Goal: Transaction & Acquisition: Purchase product/service

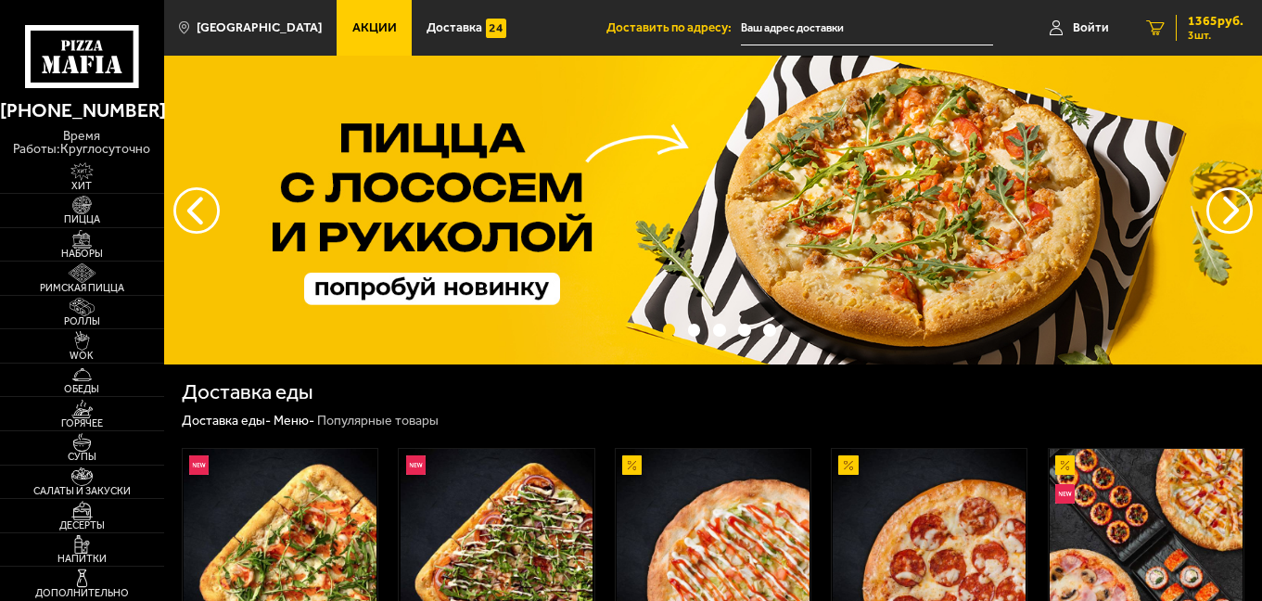
type input "[STREET_ADDRESS]"
click at [1208, 20] on span "1365 руб." at bounding box center [1216, 21] width 56 height 13
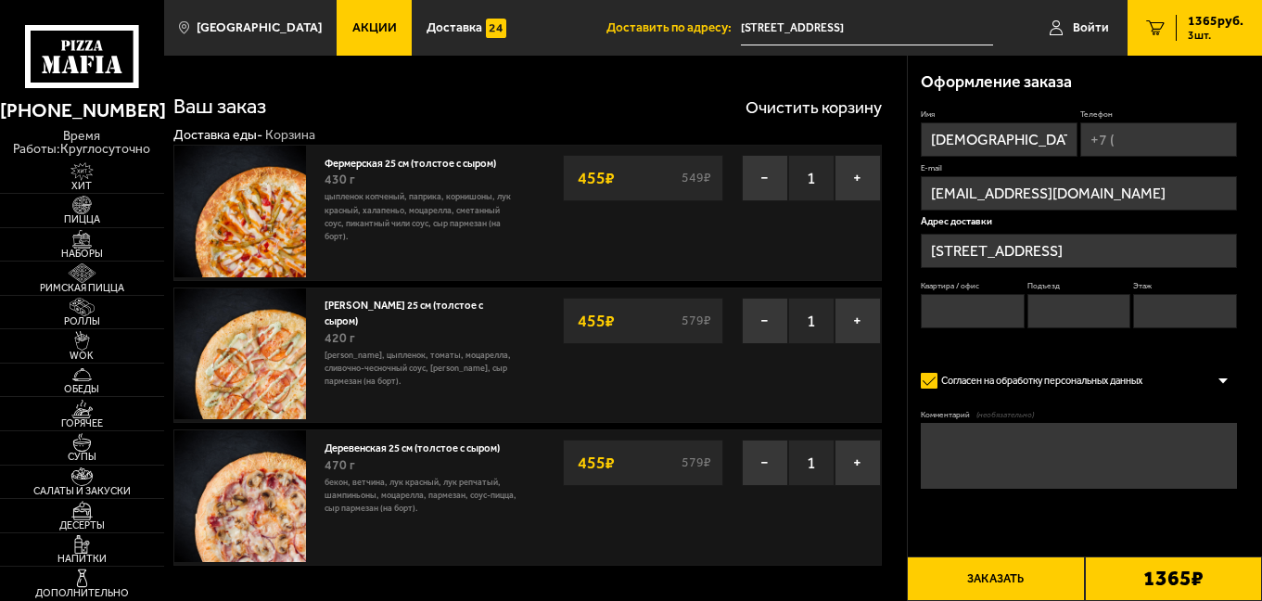
type input "[STREET_ADDRESS]"
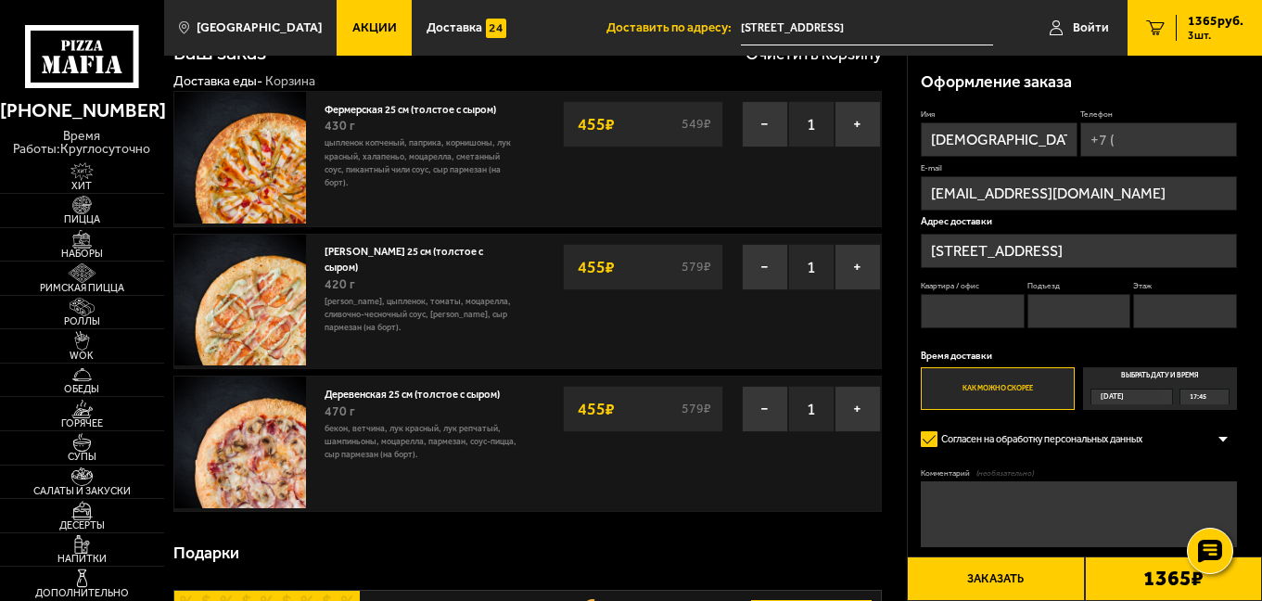
scroll to position [71, 0]
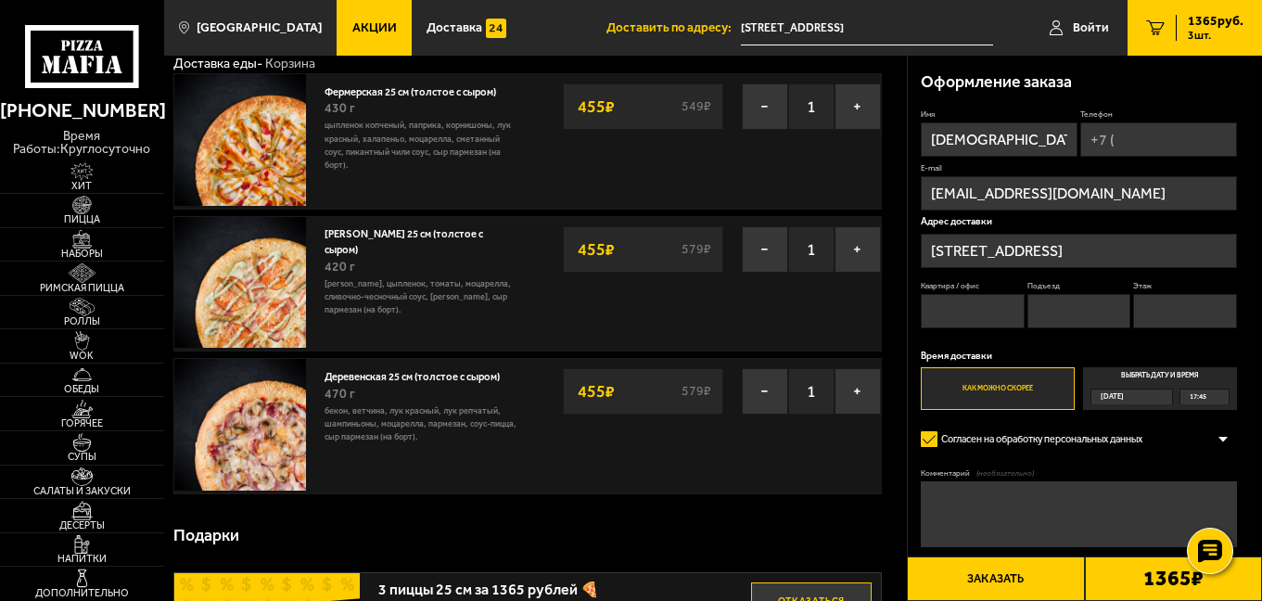
click at [980, 310] on input "Квартира / офис" at bounding box center [973, 311] width 104 height 34
type input "279"
click at [1039, 310] on input "Подъезд" at bounding box center [1079, 311] width 104 height 34
type input "3"
click at [1133, 305] on input "Этаж" at bounding box center [1185, 311] width 104 height 34
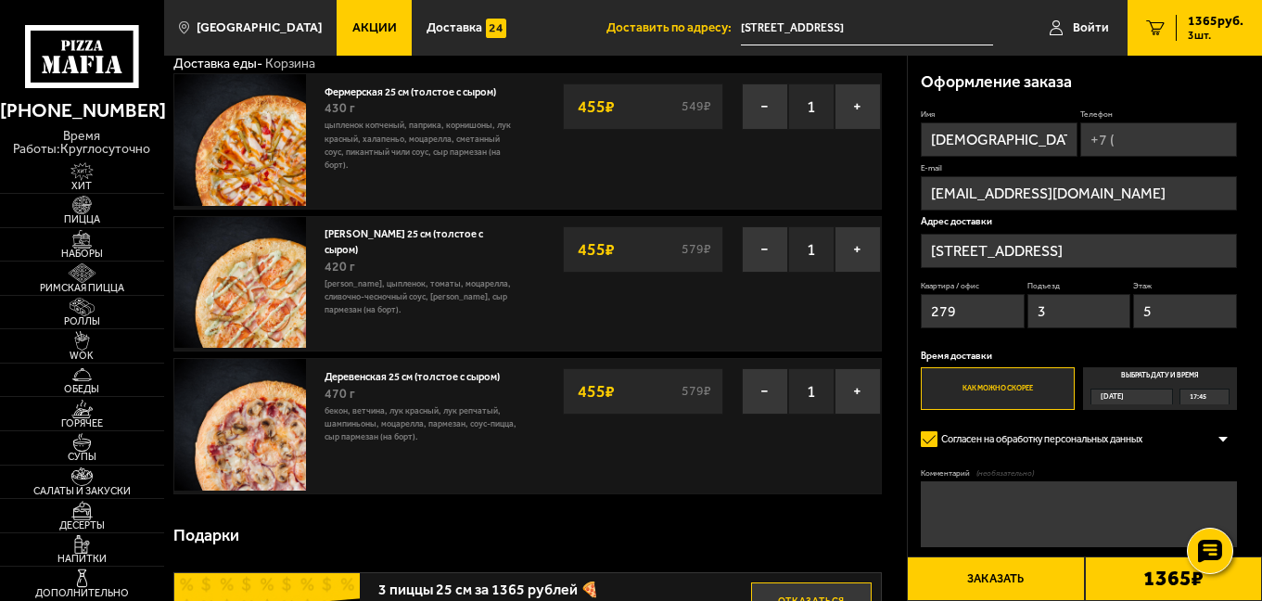
type input "5"
click at [1124, 389] on span "[DATE]" at bounding box center [1112, 396] width 23 height 15
click at [0, 0] on input "Выбрать дату и время [DATE] 17:45" at bounding box center [0, 0] width 0 height 0
click at [1222, 394] on div "17:45" at bounding box center [1203, 396] width 47 height 15
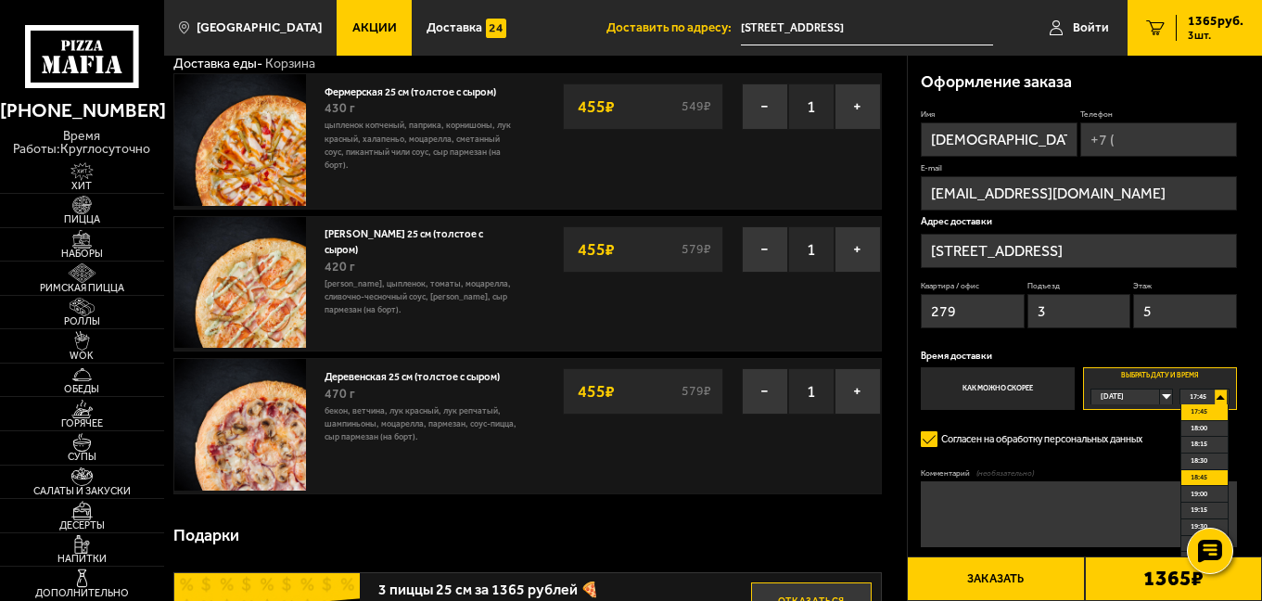
click at [1205, 475] on span "18:45" at bounding box center [1199, 477] width 17 height 15
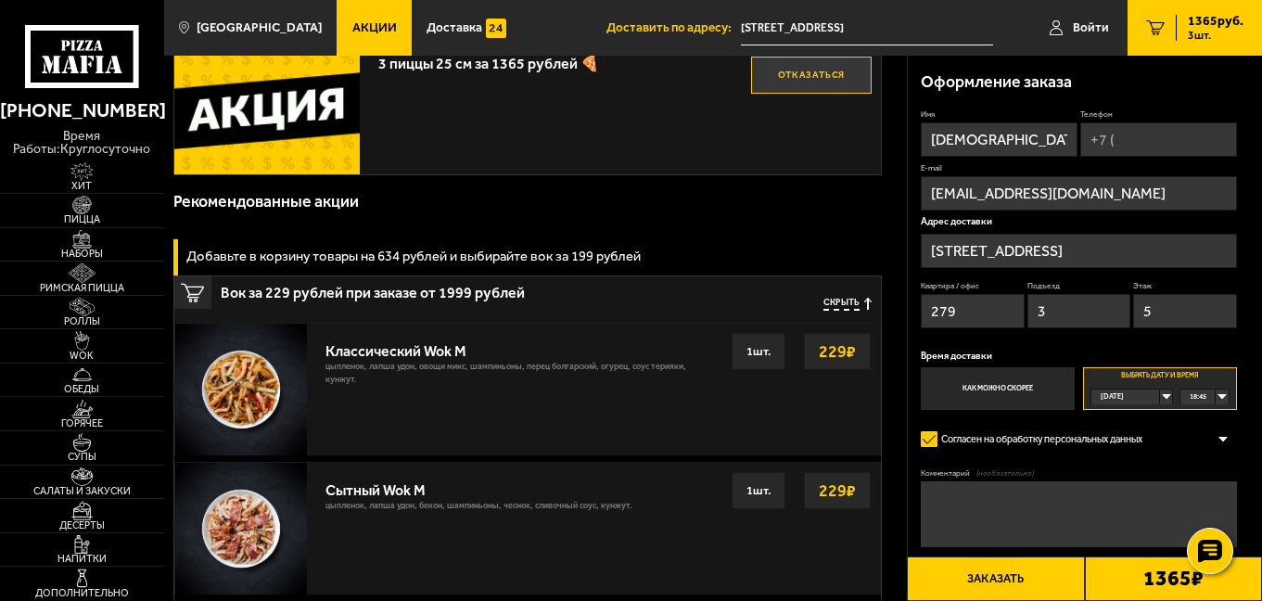
click at [1027, 574] on button "Заказать" at bounding box center [995, 578] width 177 height 45
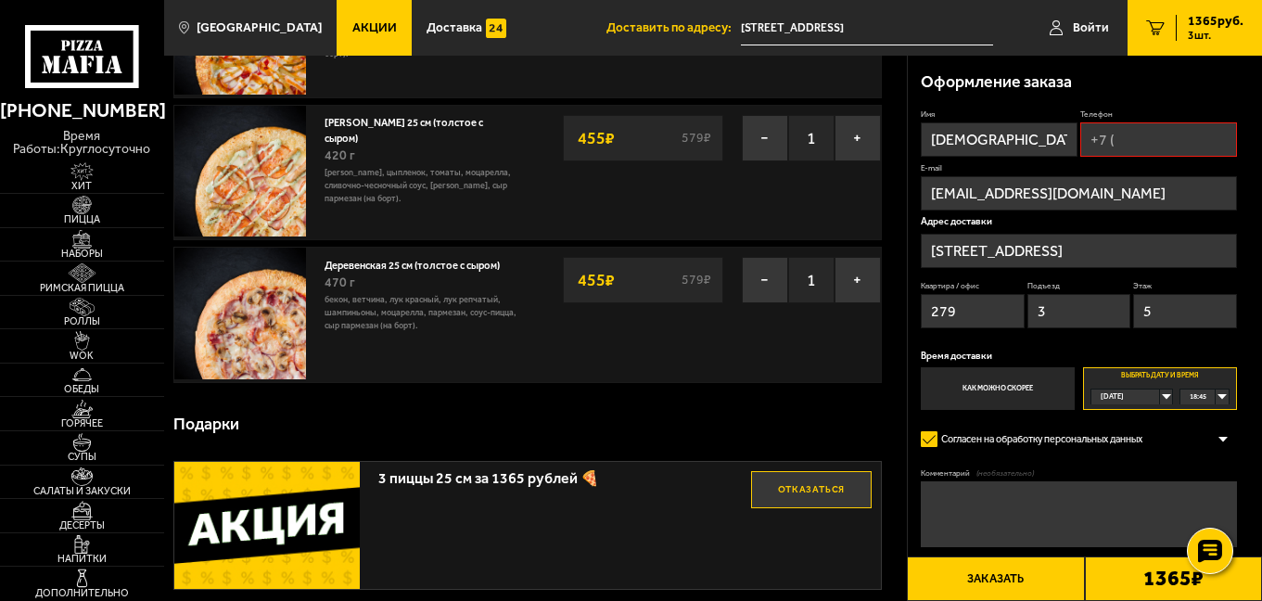
scroll to position [158, 0]
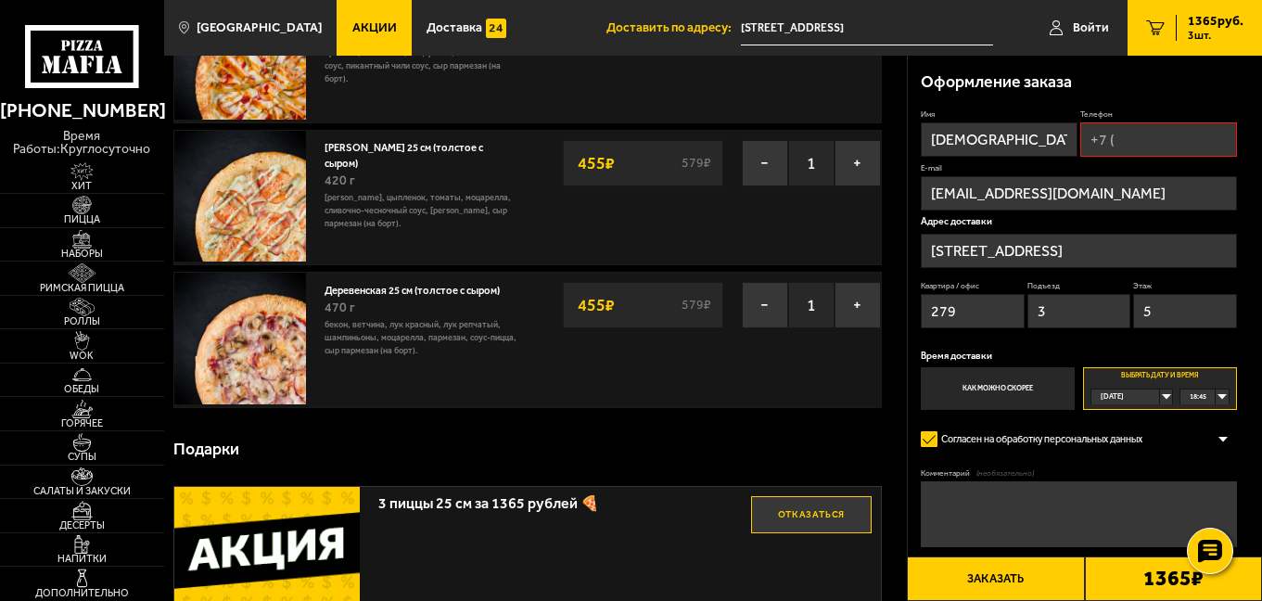
click at [1027, 574] on button "Заказать" at bounding box center [995, 578] width 177 height 45
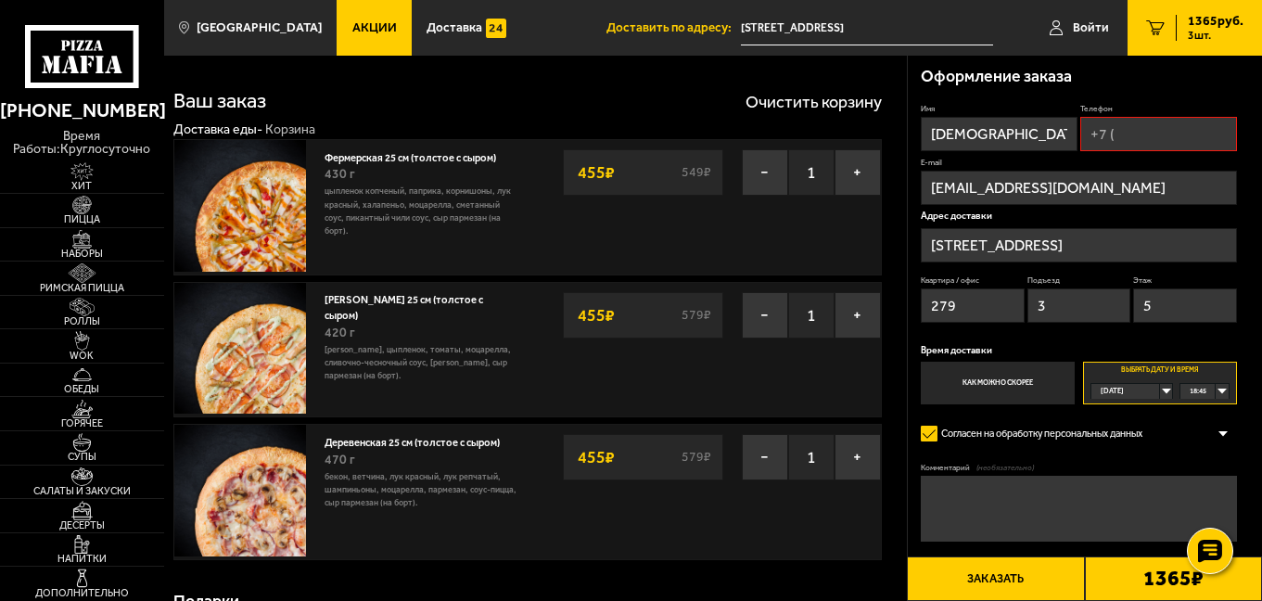
scroll to position [0, 0]
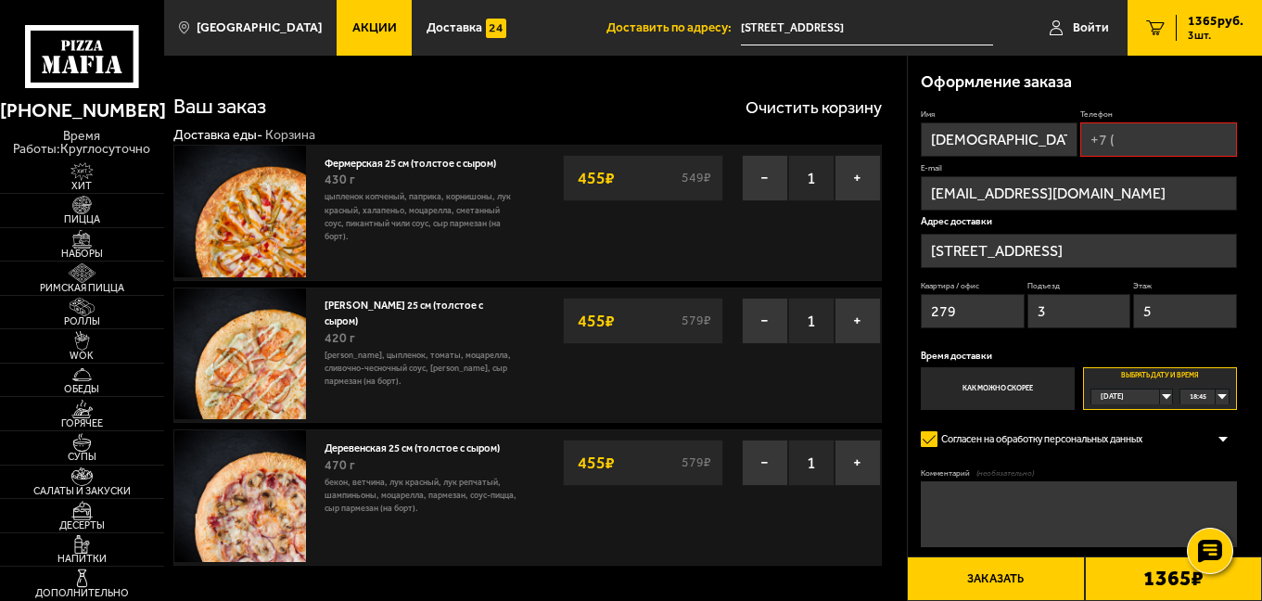
click at [1027, 574] on button "Заказать" at bounding box center [995, 578] width 177 height 45
click at [1146, 146] on input "Телефон" at bounding box center [1158, 139] width 157 height 34
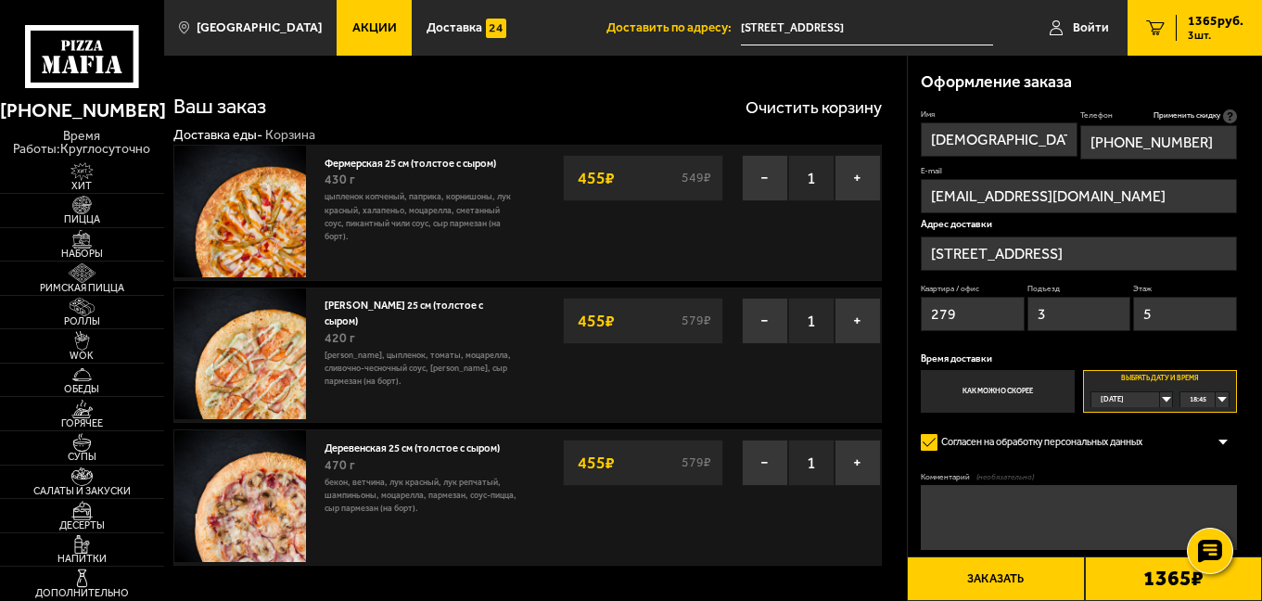
type input "[PHONE_NUMBER]"
click at [1027, 569] on button "Заказать" at bounding box center [995, 578] width 177 height 45
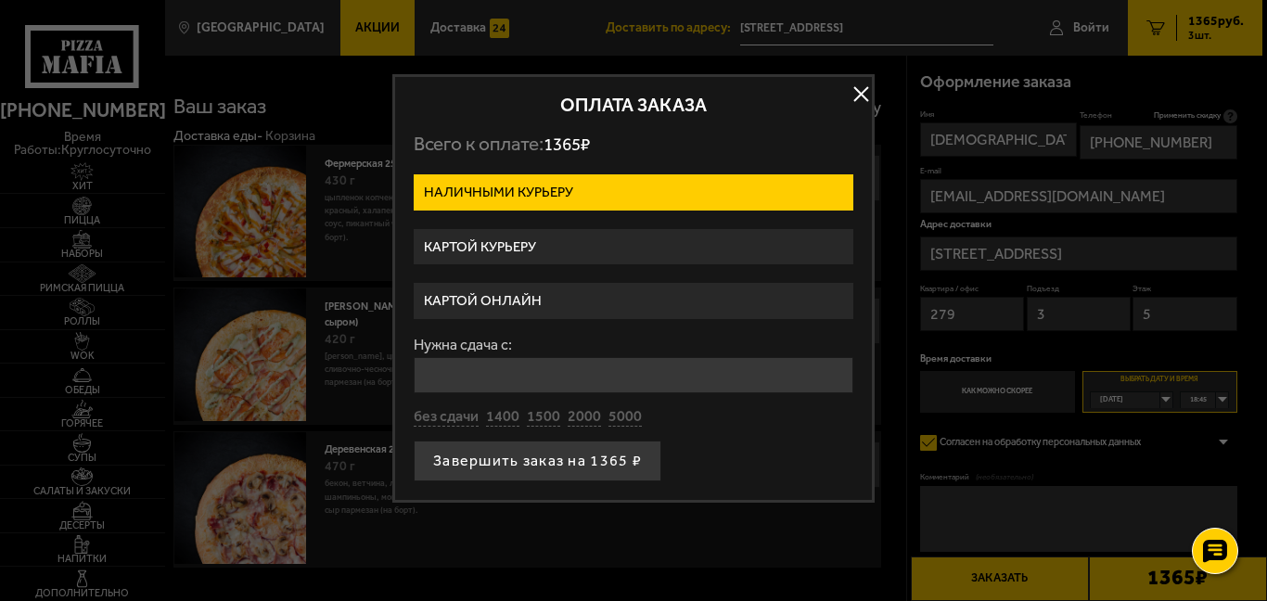
click at [512, 295] on label "Картой онлайн" at bounding box center [634, 301] width 440 height 36
click at [0, 0] on input "Картой онлайн" at bounding box center [0, 0] width 0 height 0
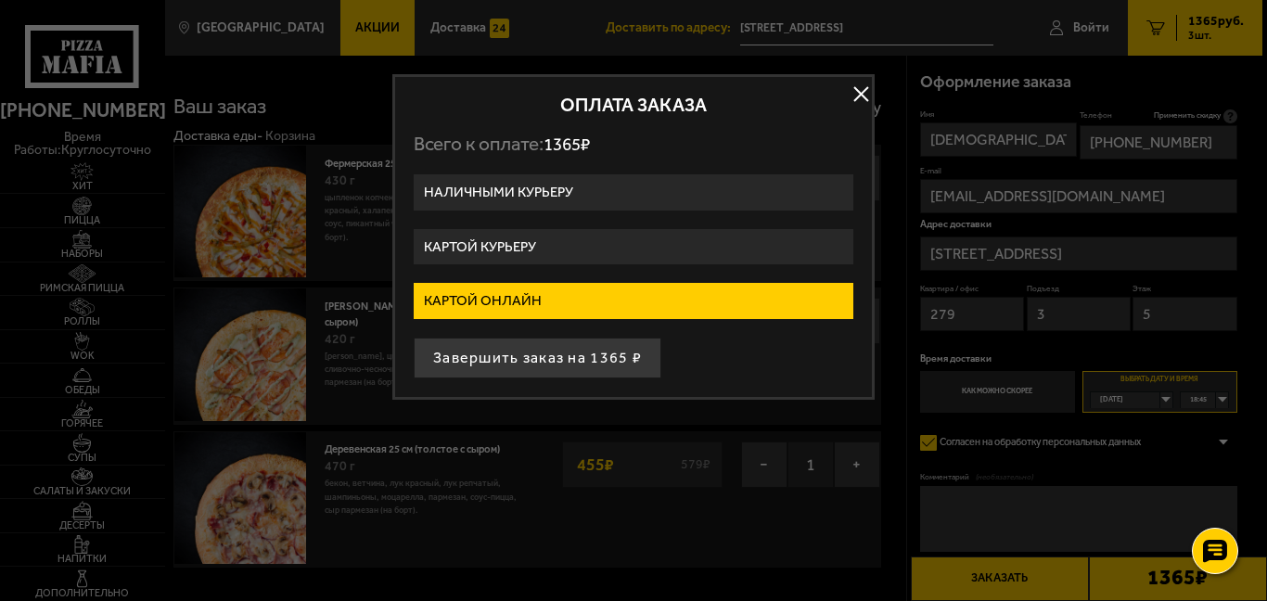
click at [507, 239] on label "Картой курьеру" at bounding box center [634, 247] width 440 height 36
click at [0, 0] on input "Картой курьеру" at bounding box center [0, 0] width 0 height 0
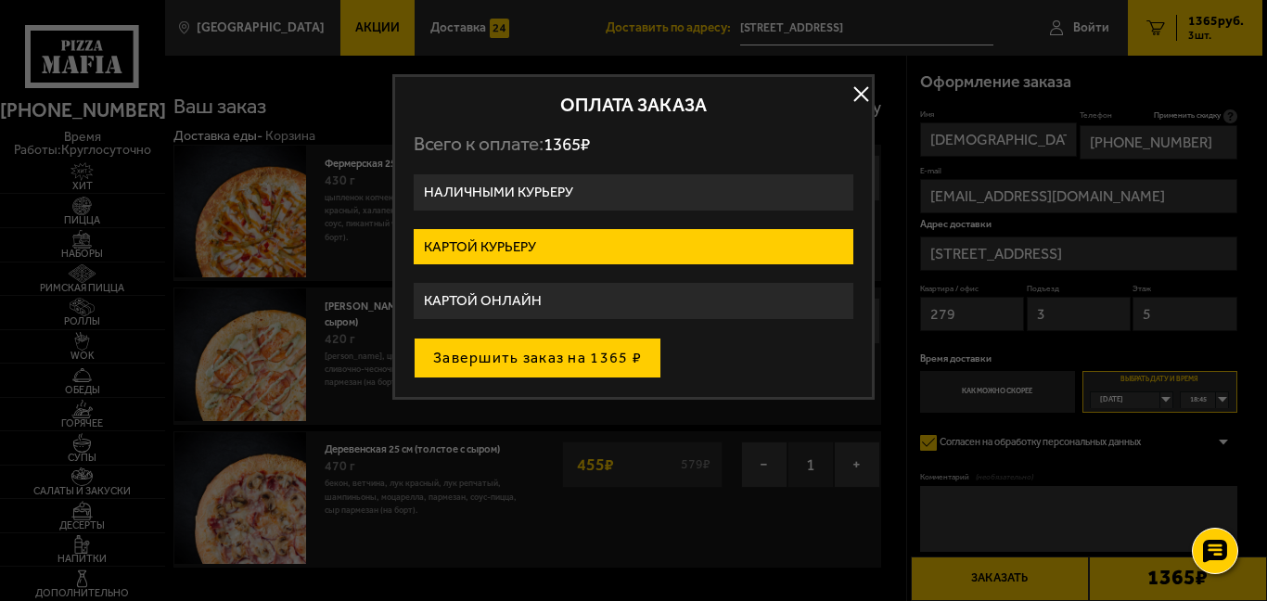
click at [510, 353] on button "Завершить заказ на 1365 ₽" at bounding box center [538, 358] width 248 height 41
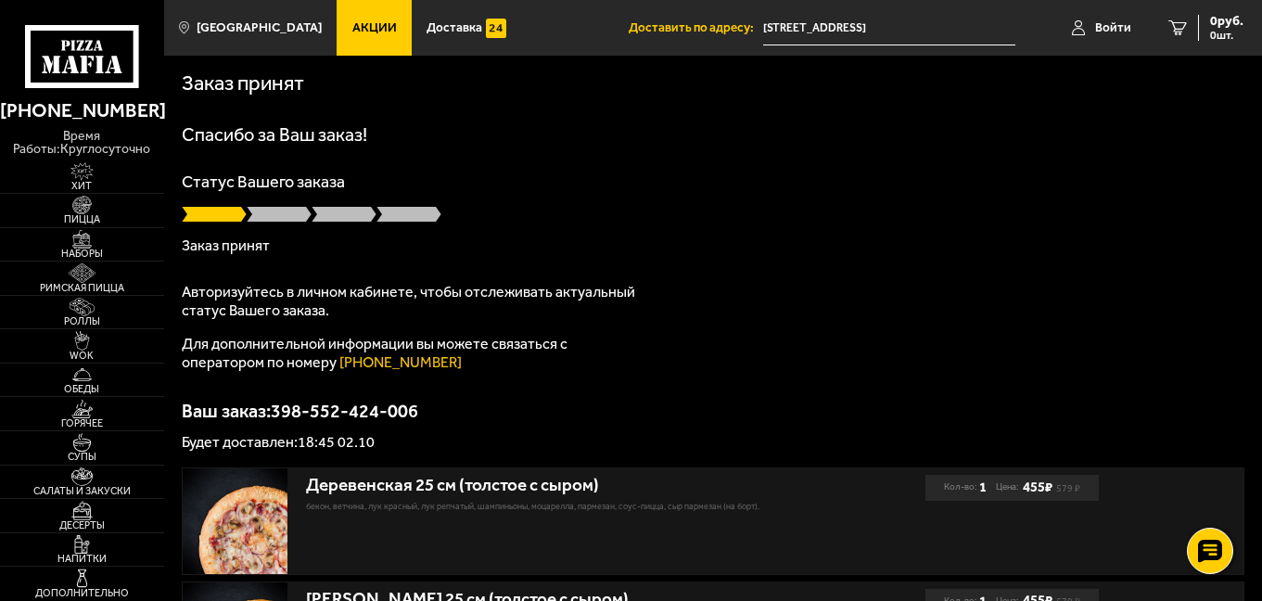
click at [855, 32] on input "[STREET_ADDRESS]" at bounding box center [889, 28] width 252 height 34
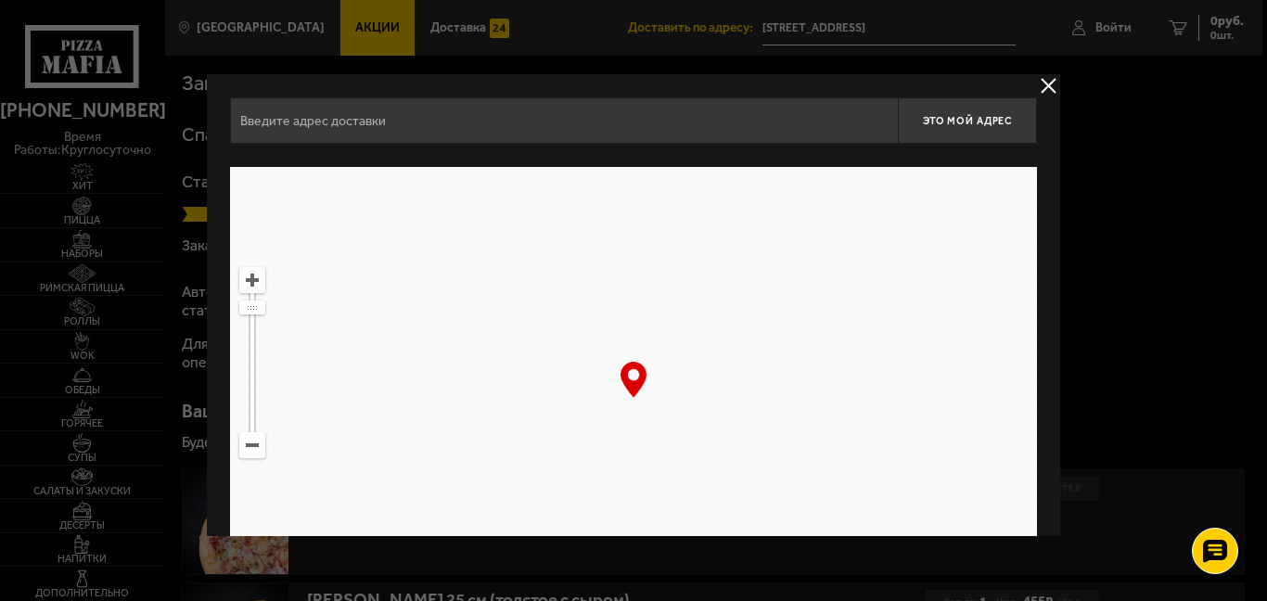
type input "[STREET_ADDRESS]"
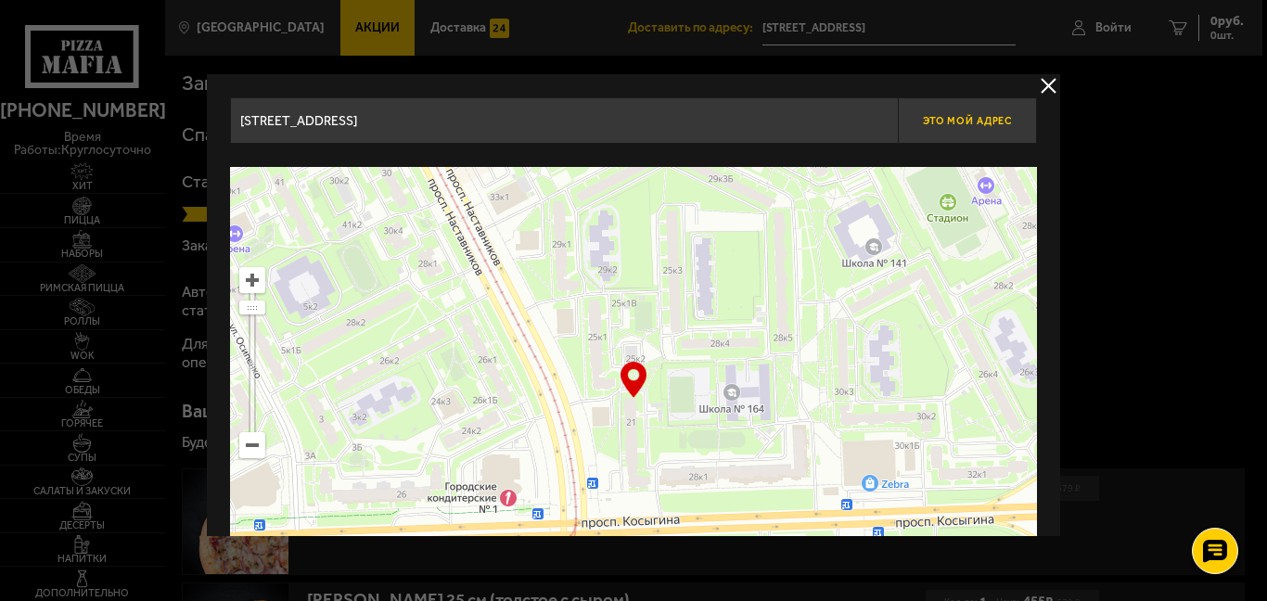
click at [943, 112] on button "Это мой адрес" at bounding box center [967, 120] width 139 height 46
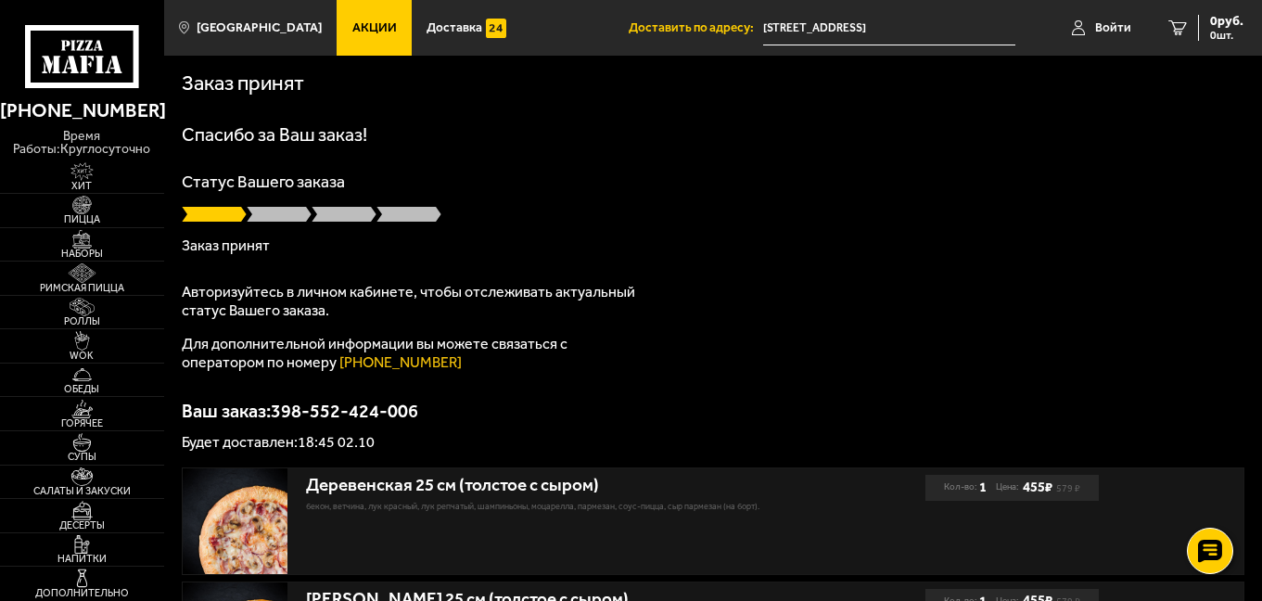
click at [983, 27] on input "[STREET_ADDRESS]" at bounding box center [889, 28] width 252 height 34
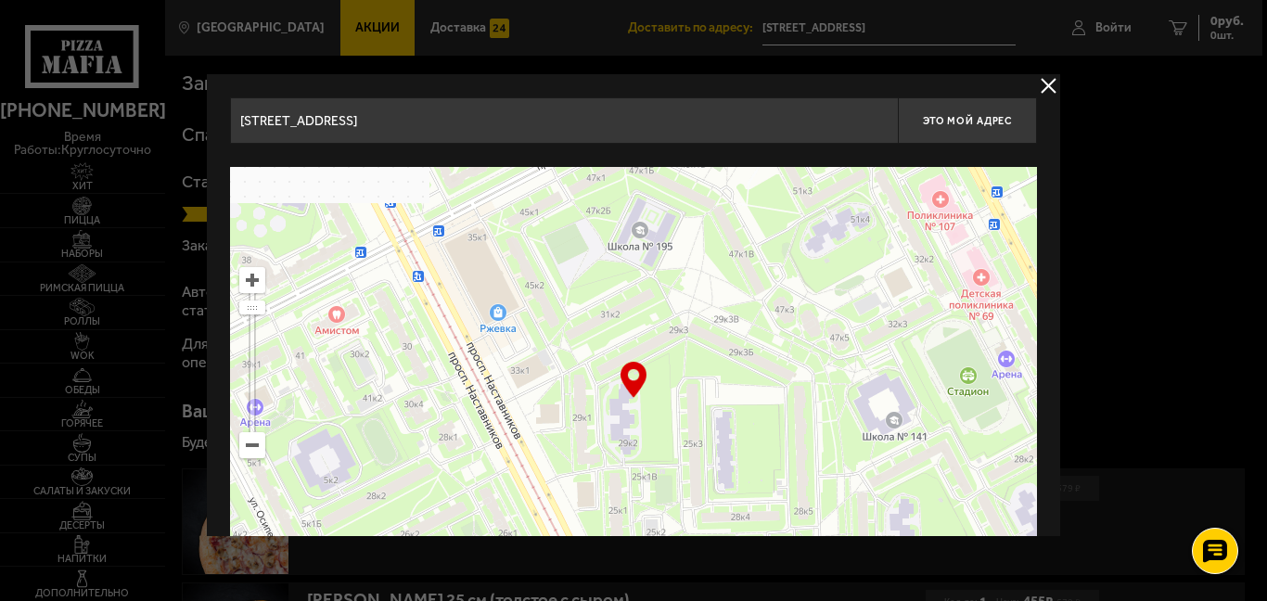
drag, startPoint x: 907, startPoint y: 234, endPoint x: 928, endPoint y: 407, distance: 174.7
click at [928, 407] on ymaps at bounding box center [633, 399] width 807 height 464
type input "[STREET_ADDRESS]"
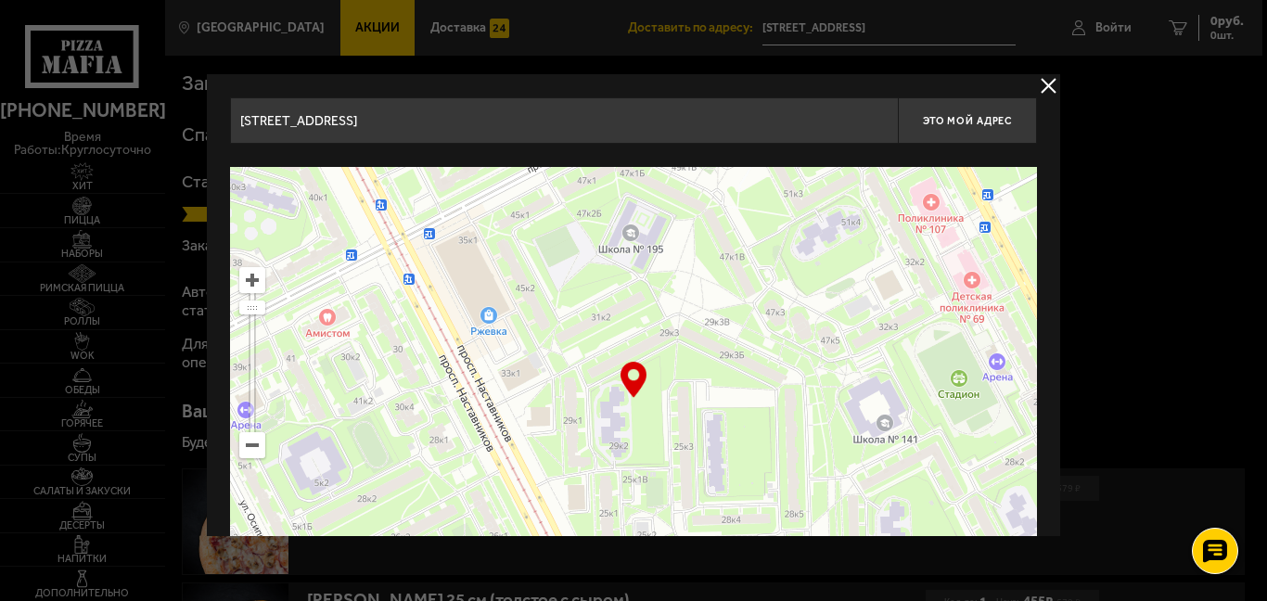
drag, startPoint x: 924, startPoint y: 390, endPoint x: 913, endPoint y: 393, distance: 10.6
click at [913, 393] on ymaps at bounding box center [633, 399] width 807 height 464
click at [1045, 83] on button "delivery type" at bounding box center [1048, 85] width 23 height 23
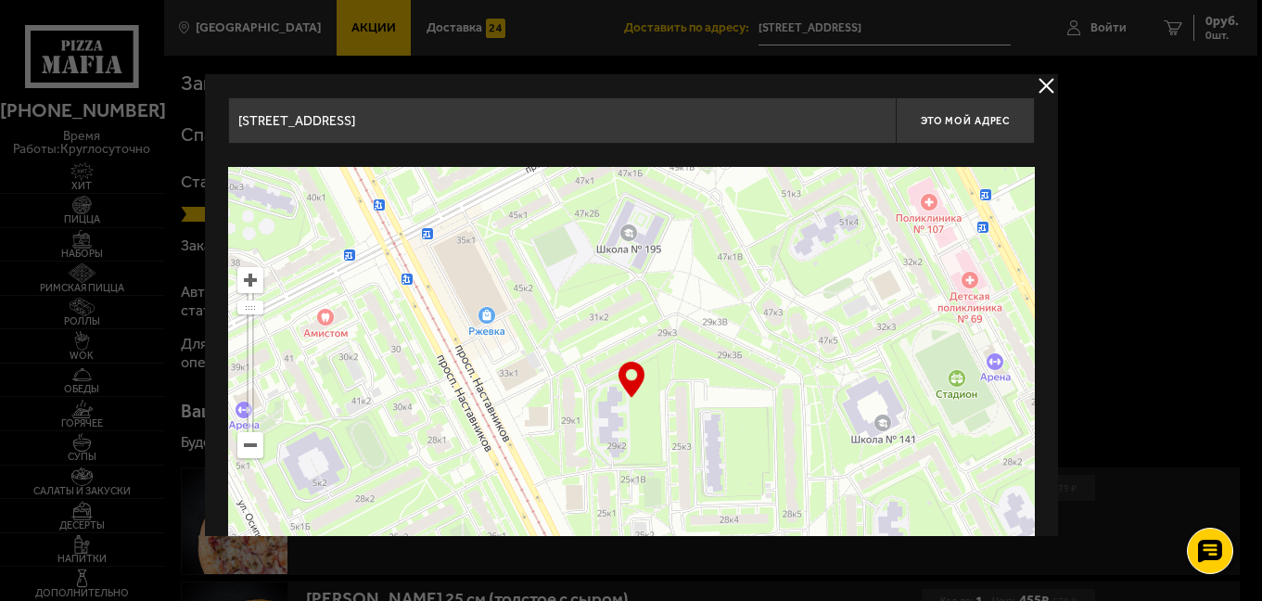
click at [1045, 83] on div "Заказ принят" at bounding box center [710, 83] width 1058 height 21
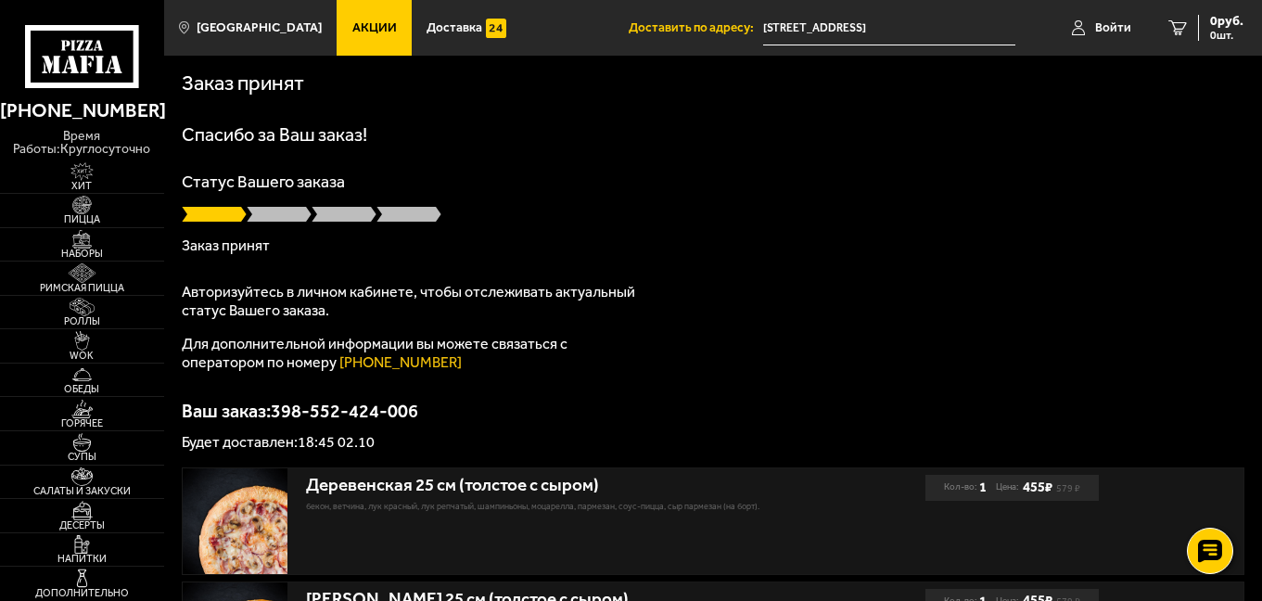
click at [267, 213] on span at bounding box center [279, 214] width 65 height 19
click at [429, 29] on span "Доставка" at bounding box center [455, 27] width 56 height 13
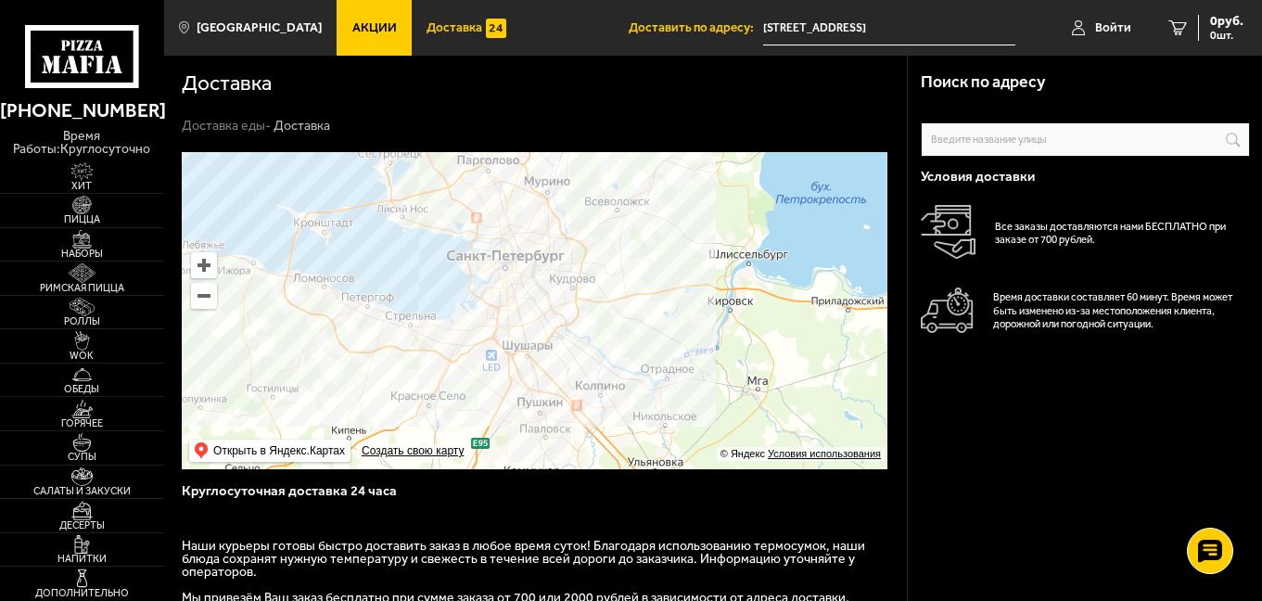
click at [1017, 133] on input "text" at bounding box center [1085, 139] width 329 height 34
click at [1010, 144] on input "text" at bounding box center [1085, 139] width 329 height 34
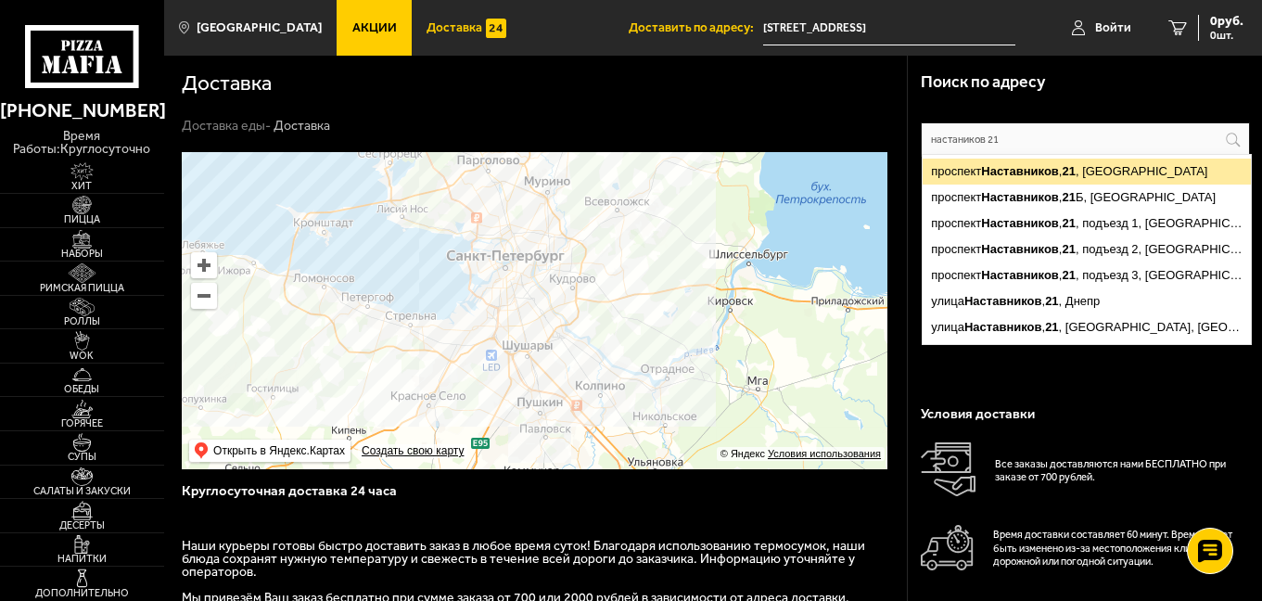
click at [1016, 164] on ymaps "Наставников" at bounding box center [1020, 171] width 78 height 14
type input "[STREET_ADDRESS]"
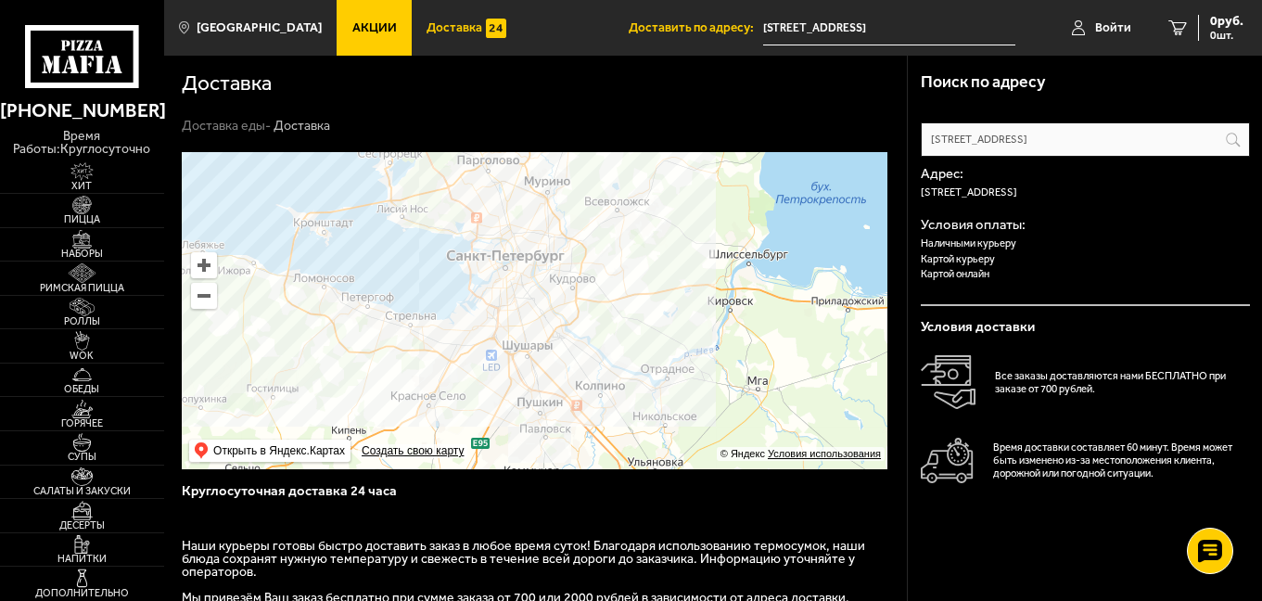
click at [1086, 71] on div "Поиск по адресу" at bounding box center [1085, 83] width 329 height 54
click at [933, 27] on input "[STREET_ADDRESS]" at bounding box center [889, 28] width 252 height 34
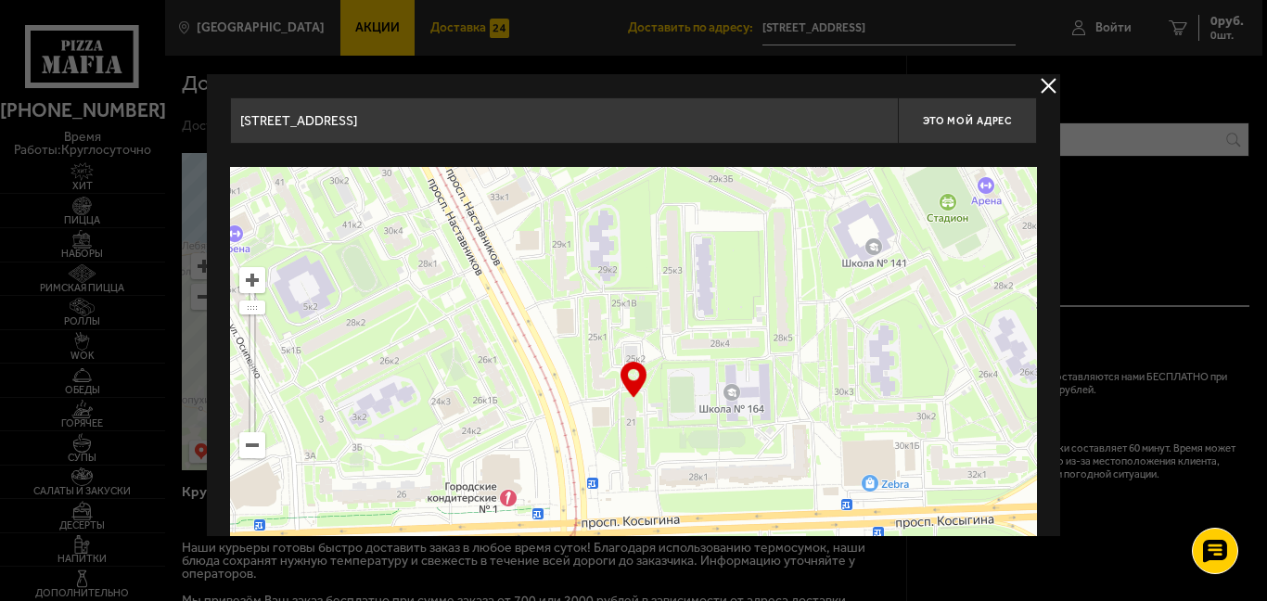
click at [638, 392] on div "… © Яндекс Условия использования Открыть в Яндекс.Картах Создать свою карту" at bounding box center [633, 399] width 807 height 464
click at [630, 386] on div "… © Яндекс Условия использования Открыть в Яндекс.Картах Создать свою карту" at bounding box center [633, 399] width 807 height 464
click at [1050, 70] on div at bounding box center [633, 300] width 1267 height 601
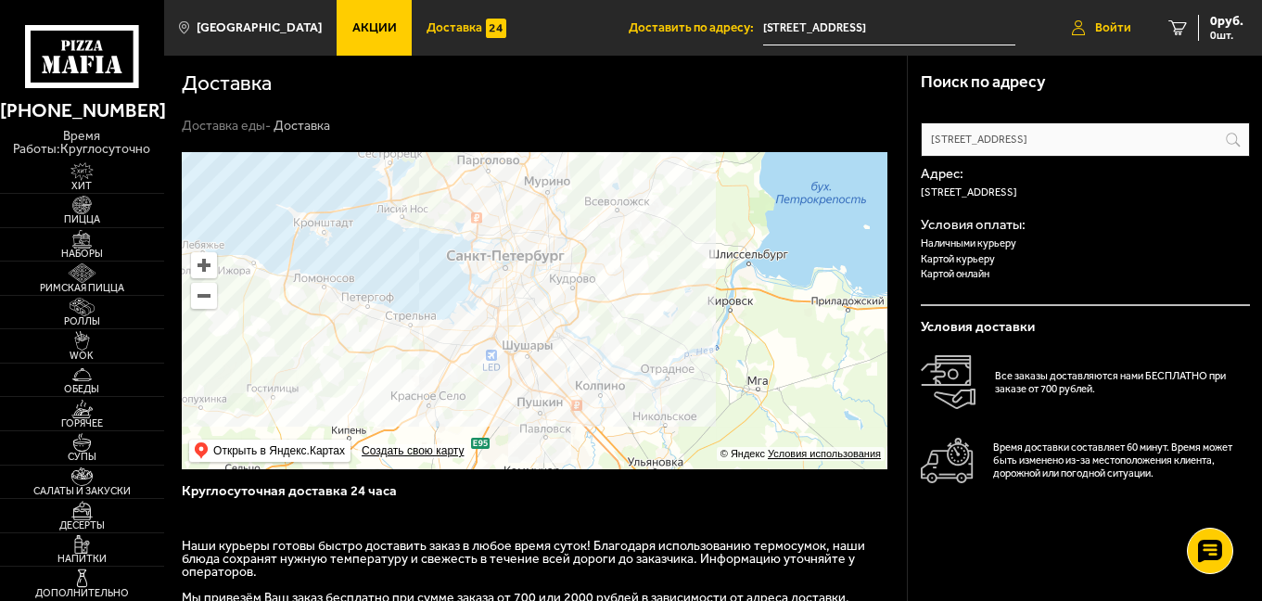
click at [1108, 21] on span "Войти" at bounding box center [1113, 27] width 36 height 13
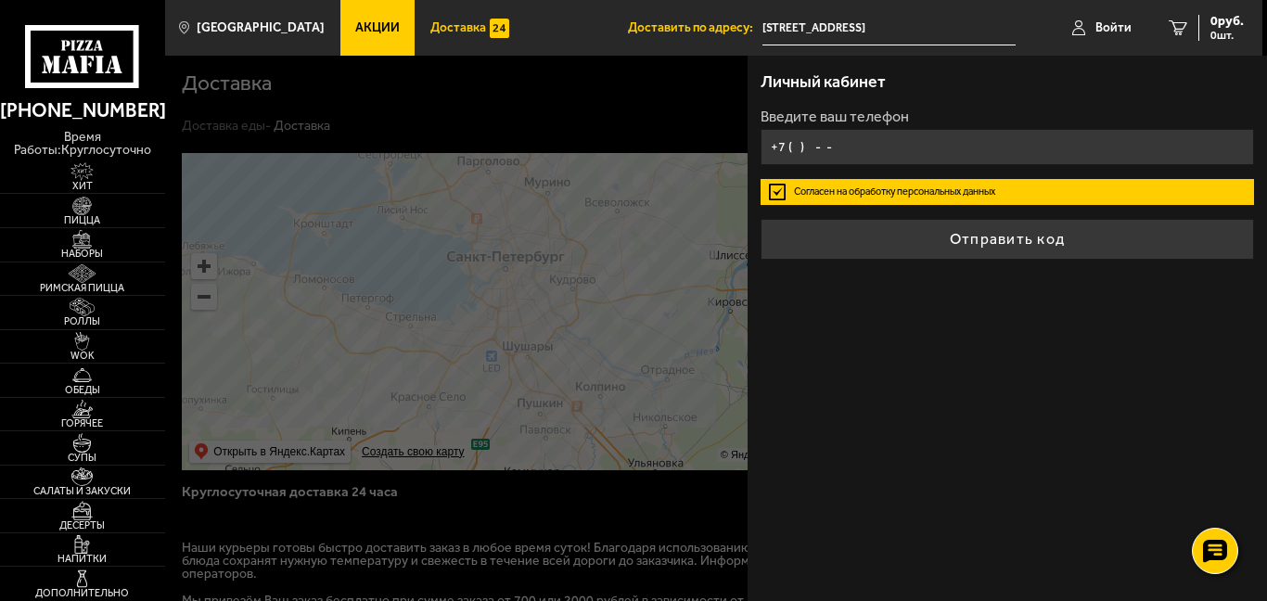
type input "[PHONE_NUMBER]"
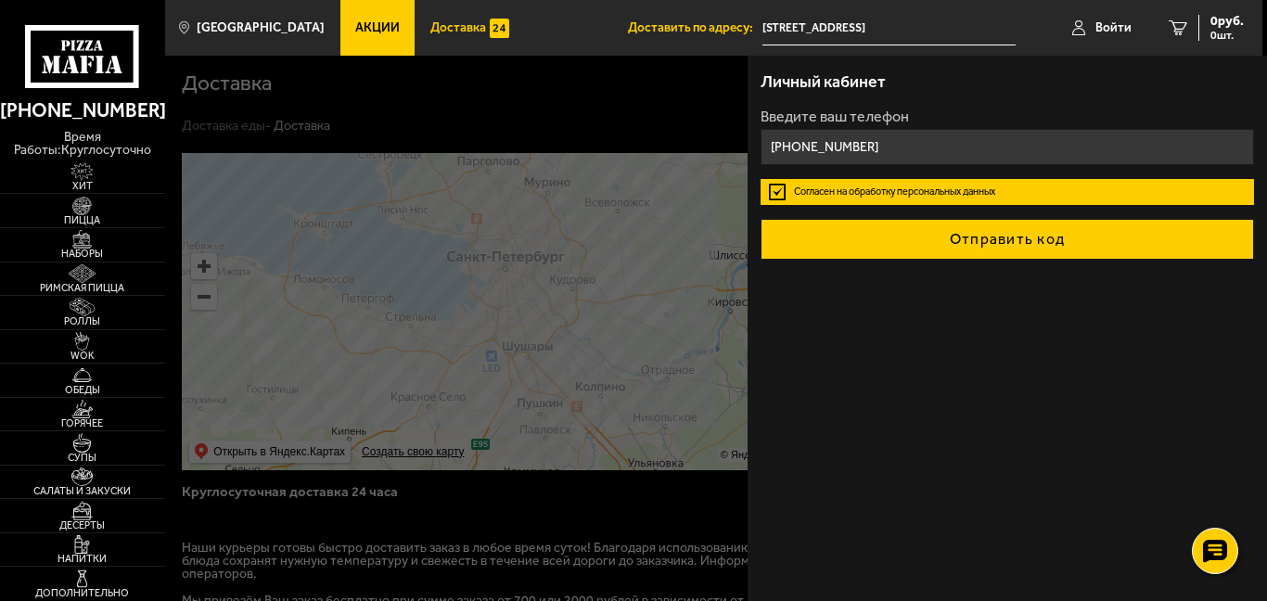
click at [921, 244] on button "Отправить код" at bounding box center [1006, 239] width 493 height 41
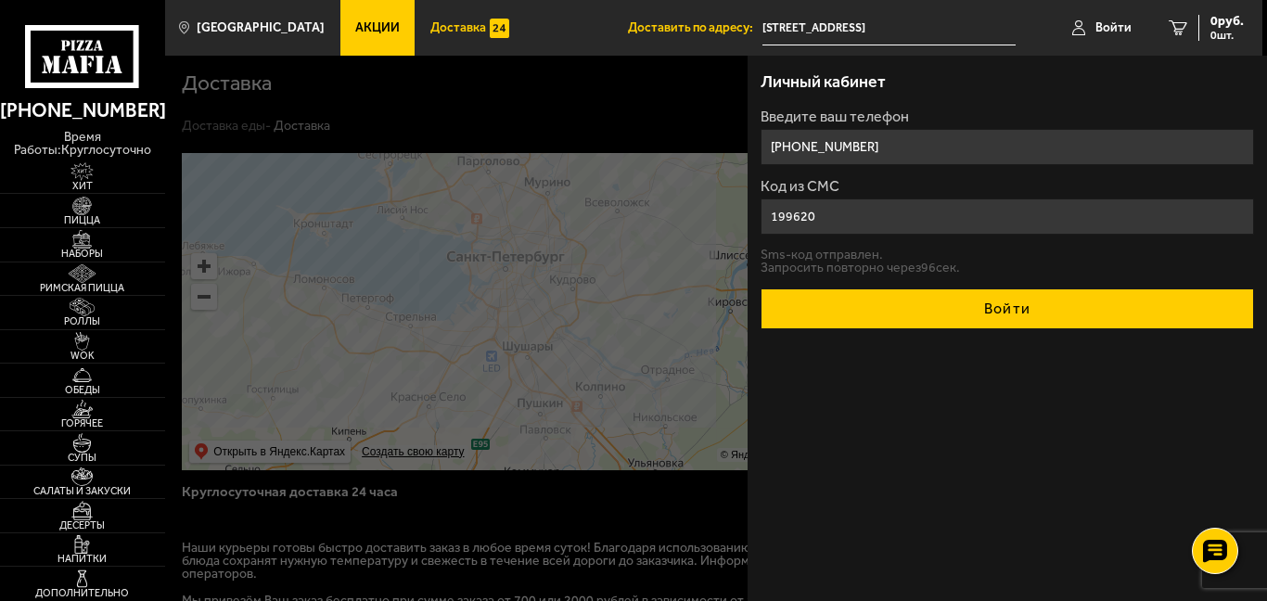
type input "199620"
click at [965, 302] on button "Войти" at bounding box center [1006, 308] width 493 height 41
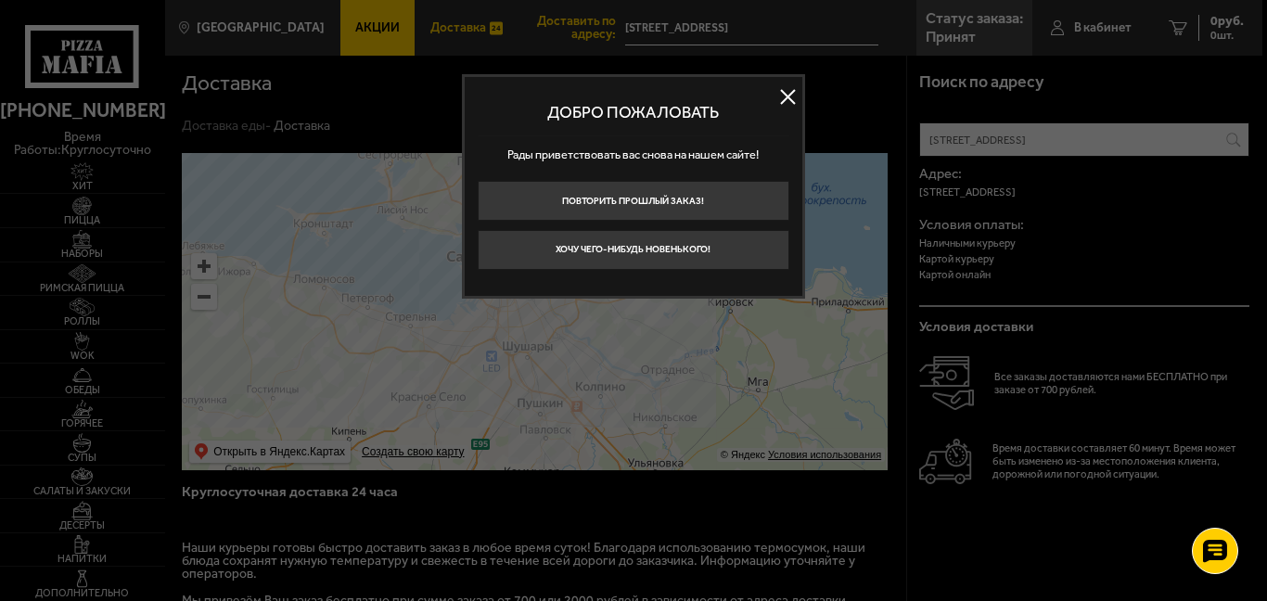
click at [784, 97] on button at bounding box center [788, 97] width 28 height 28
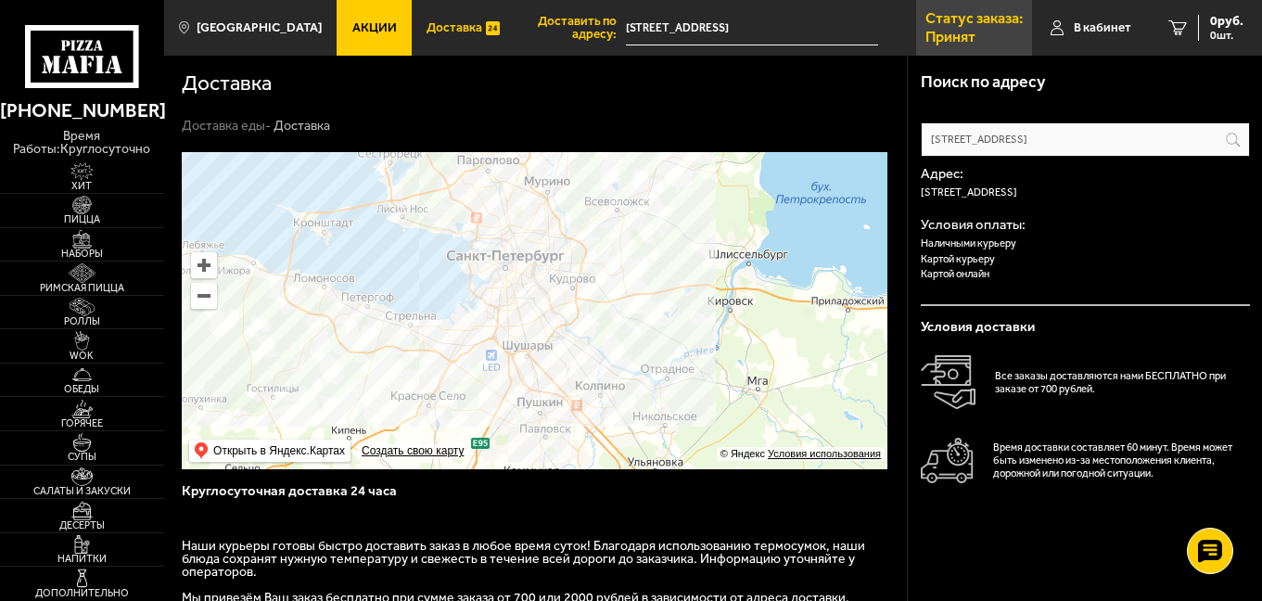
click at [948, 26] on p "Статус заказа:" at bounding box center [973, 18] width 97 height 15
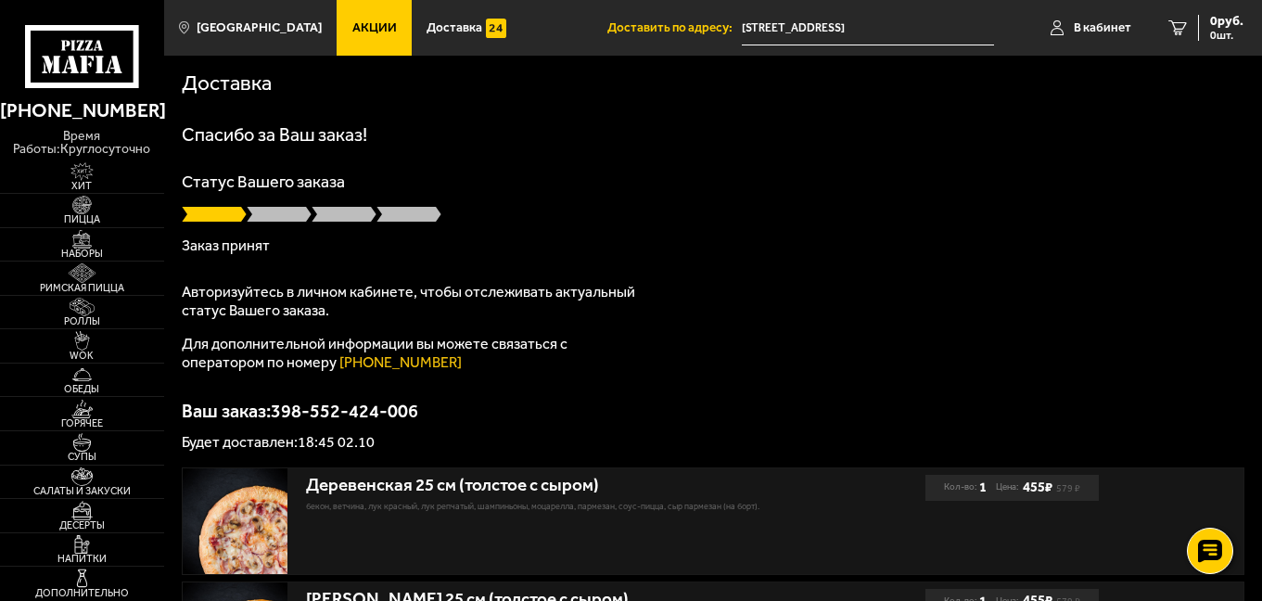
click at [694, 205] on div at bounding box center [713, 214] width 1063 height 19
click at [277, 211] on span at bounding box center [279, 214] width 65 height 19
drag, startPoint x: 277, startPoint y: 211, endPoint x: 253, endPoint y: 259, distance: 53.1
click at [253, 259] on div "Спасибо за Ваш заказ! Статус Вашего заказа Заказ принят Авторизуйтесь в личном …" at bounding box center [713, 287] width 1063 height 325
click at [253, 252] on p "Заказ принят" at bounding box center [713, 245] width 1063 height 15
